Goal: Task Accomplishment & Management: Manage account settings

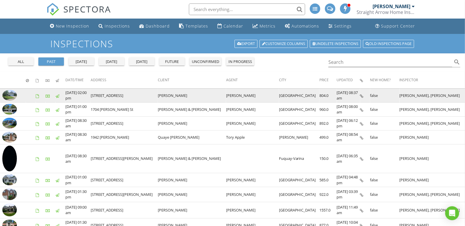
click at [362, 96] on icon at bounding box center [361, 96] width 3 height 4
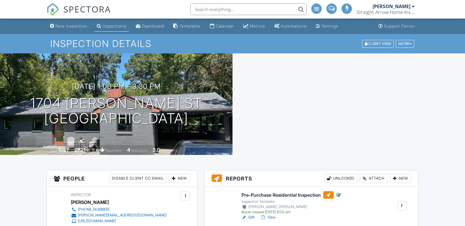
click at [374, 177] on div "Attach" at bounding box center [374, 178] width 28 height 9
click at [371, 174] on div "Attach" at bounding box center [374, 178] width 28 height 9
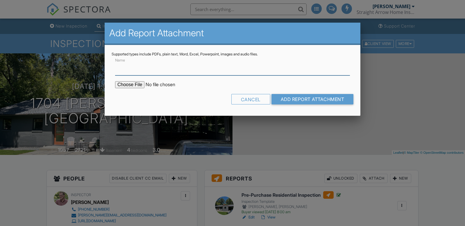
scroll to position [83, 0]
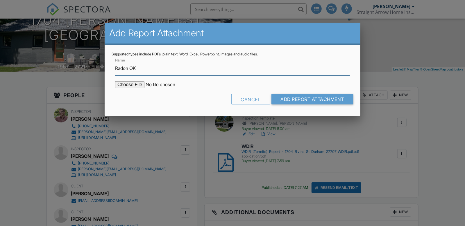
type input "Radon OK"
click at [130, 85] on input "file" at bounding box center [164, 84] width 99 height 7
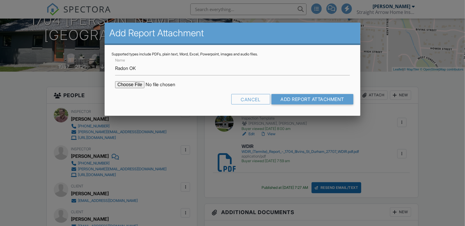
scroll to position [0, 0]
click at [308, 102] on input "Add Report Attachment" at bounding box center [313, 99] width 82 height 10
type input "C:\fakepath\1704_Bivins_Street202508271702.pdf"
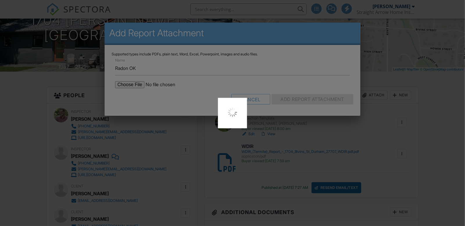
click at [297, 100] on div at bounding box center [232, 113] width 465 height 226
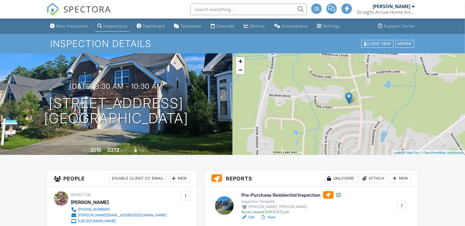
click at [377, 179] on div "Attach" at bounding box center [374, 178] width 28 height 9
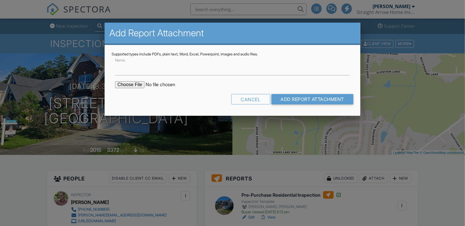
click at [128, 85] on input "file" at bounding box center [164, 84] width 99 height 7
click at [144, 66] on input "Name" at bounding box center [232, 68] width 235 height 14
click at [142, 70] on input "Name" at bounding box center [232, 68] width 235 height 14
type input "Rad"
type input "C:\fakepath\106_Elmsford_Street202508271411.pdf"
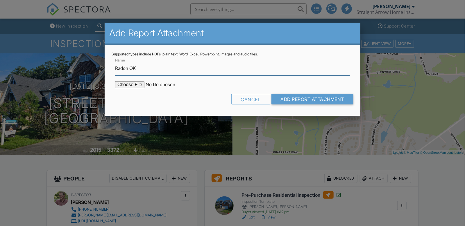
type input "Radon OK"
click at [131, 85] on input "file" at bounding box center [164, 84] width 99 height 7
click at [132, 84] on input "file" at bounding box center [164, 84] width 99 height 7
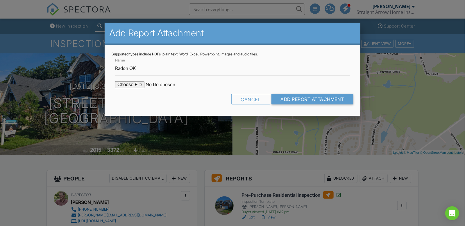
type input "C:\fakepath\106_Elmsford_Street202508271411.pdf"
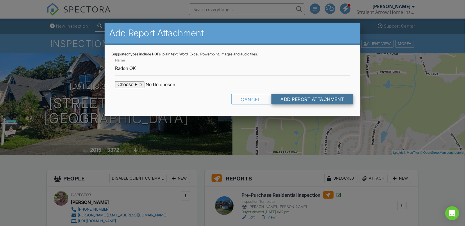
click at [295, 100] on input "Add Report Attachment" at bounding box center [313, 99] width 82 height 10
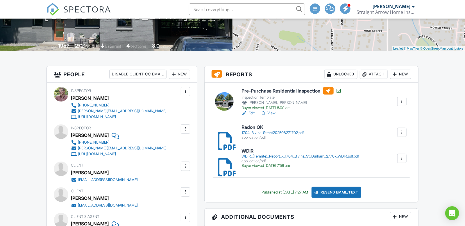
scroll to position [105, 0]
